Goal: Information Seeking & Learning: Learn about a topic

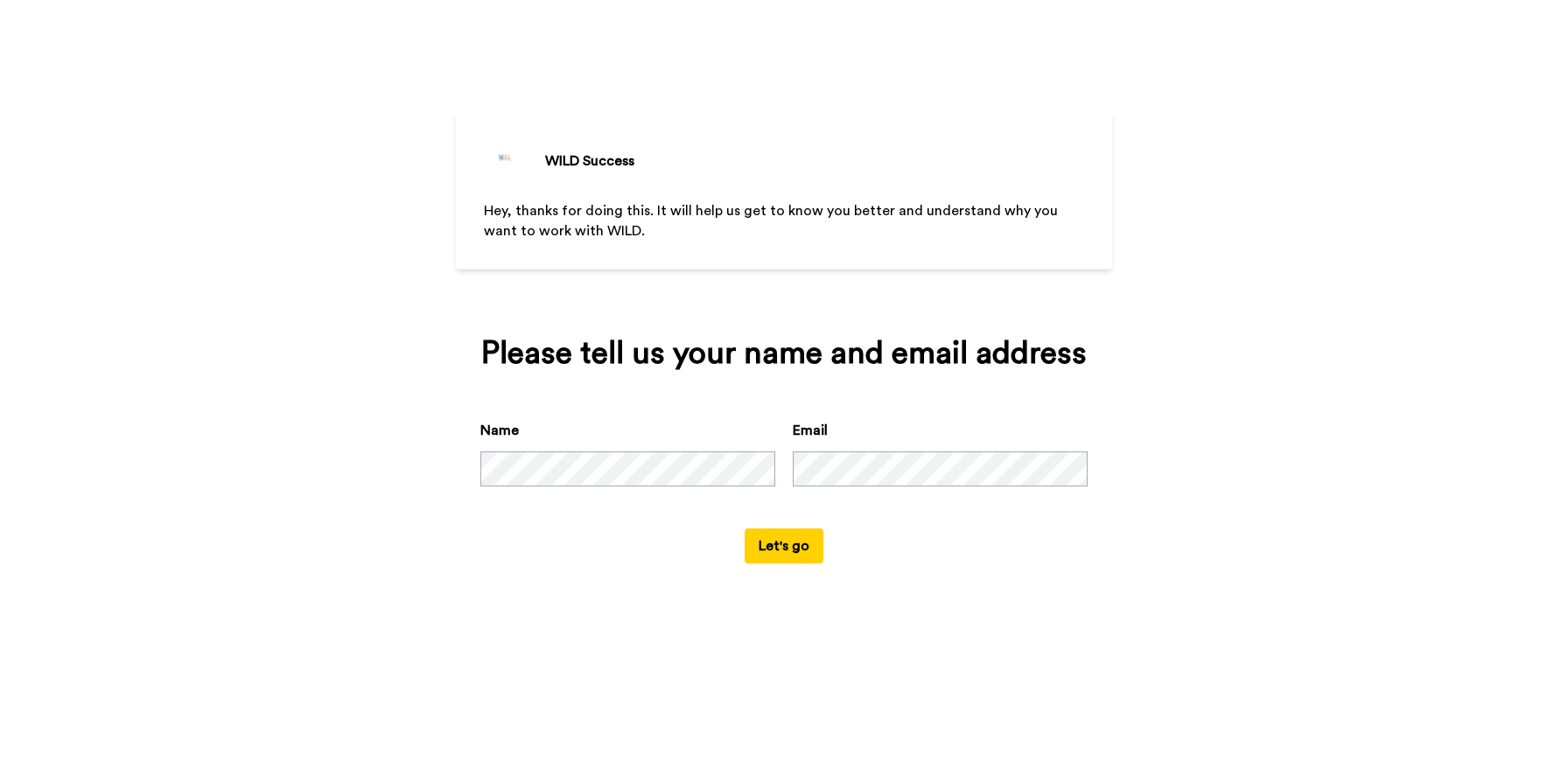
click at [812, 545] on button "Let's go" at bounding box center [784, 545] width 79 height 35
click at [1160, 455] on div "WILD Success Hey, thanks for doing this. It will help us get to know you better…" at bounding box center [784, 392] width 1568 height 783
